Goal: Find contact information: Find contact information

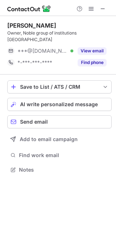
scroll to position [158, 116]
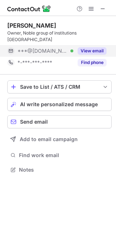
click at [94, 47] on button "View email" at bounding box center [92, 50] width 29 height 7
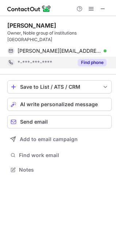
click at [88, 59] on button "Find phone" at bounding box center [92, 62] width 29 height 7
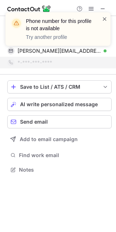
click at [105, 19] on span at bounding box center [105, 18] width 6 height 7
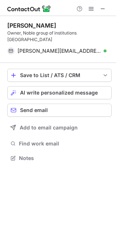
scroll to position [147, 116]
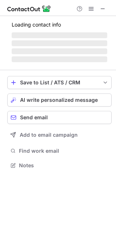
scroll to position [165, 116]
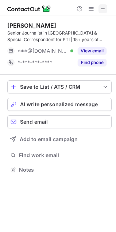
click at [103, 7] on span at bounding box center [103, 9] width 6 height 6
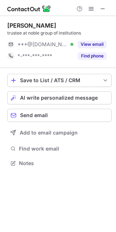
scroll to position [158, 116]
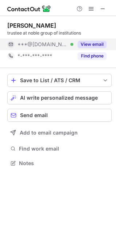
click at [93, 44] on button "View email" at bounding box center [92, 44] width 29 height 7
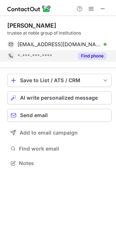
click at [92, 53] on button "Find phone" at bounding box center [92, 55] width 29 height 7
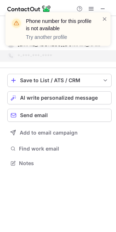
click at [108, 17] on div "Phone number for this profile is not available Try another profile" at bounding box center [57, 29] width 105 height 34
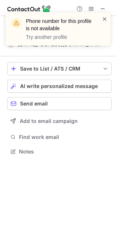
scroll to position [147, 116]
click at [104, 19] on span at bounding box center [105, 18] width 6 height 7
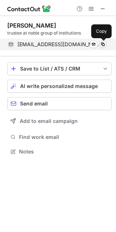
click at [103, 42] on span at bounding box center [103, 45] width 6 height 6
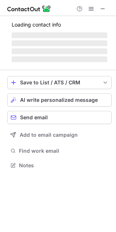
scroll to position [158, 116]
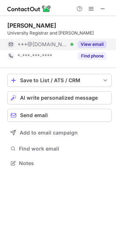
click at [90, 42] on button "View email" at bounding box center [92, 44] width 29 height 7
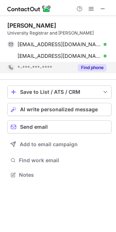
click at [91, 69] on button "Find phone" at bounding box center [92, 67] width 29 height 7
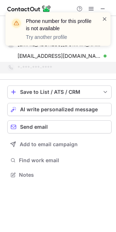
click at [103, 17] on span at bounding box center [105, 18] width 6 height 7
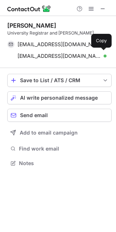
scroll to position [158, 116]
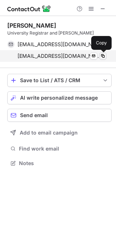
click at [102, 55] on span at bounding box center [103, 56] width 6 height 6
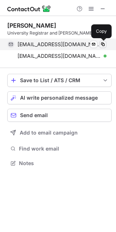
click at [103, 43] on span at bounding box center [103, 45] width 6 height 6
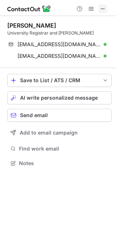
click at [102, 9] on span at bounding box center [103, 9] width 6 height 6
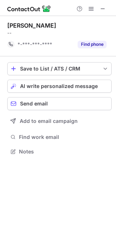
scroll to position [147, 116]
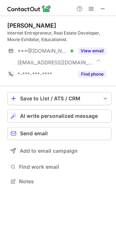
scroll to position [177, 116]
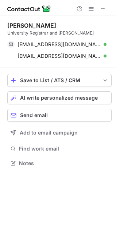
scroll to position [158, 116]
click at [103, 6] on span at bounding box center [103, 9] width 6 height 6
